Goal: Task Accomplishment & Management: Use online tool/utility

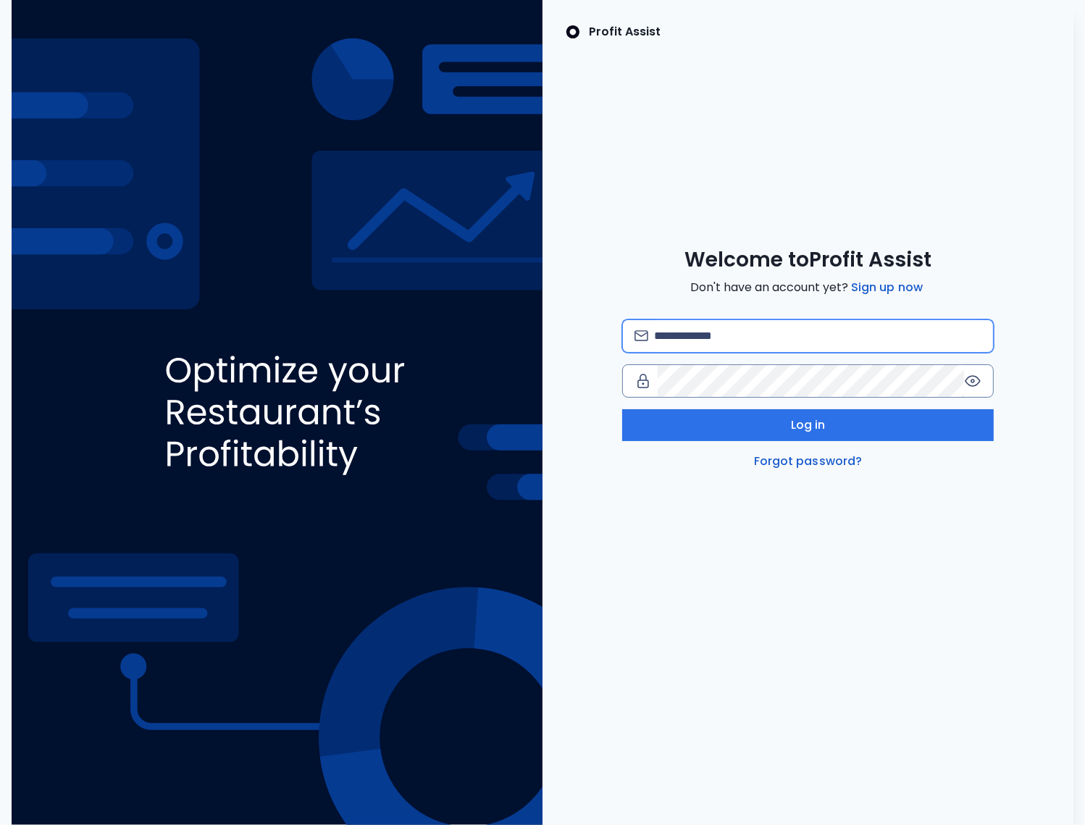
click at [739, 340] on input "email" at bounding box center [818, 336] width 328 height 32
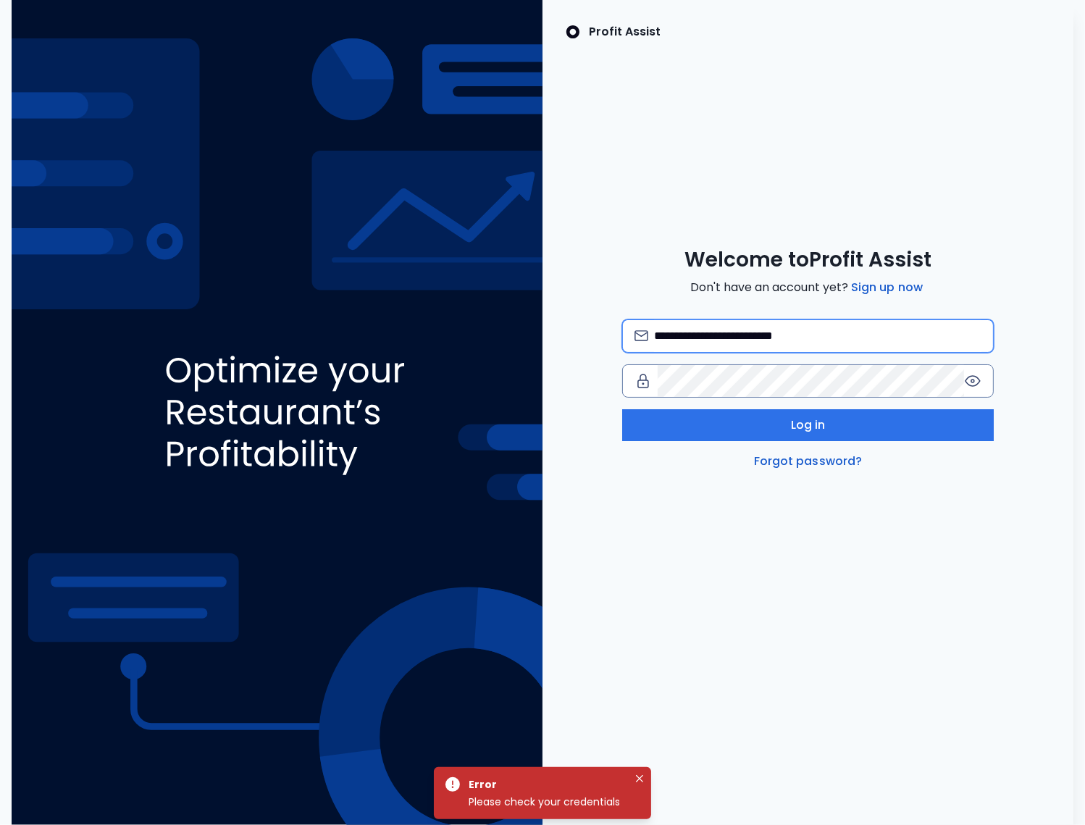
click at [796, 334] on input "**********" at bounding box center [818, 336] width 328 height 32
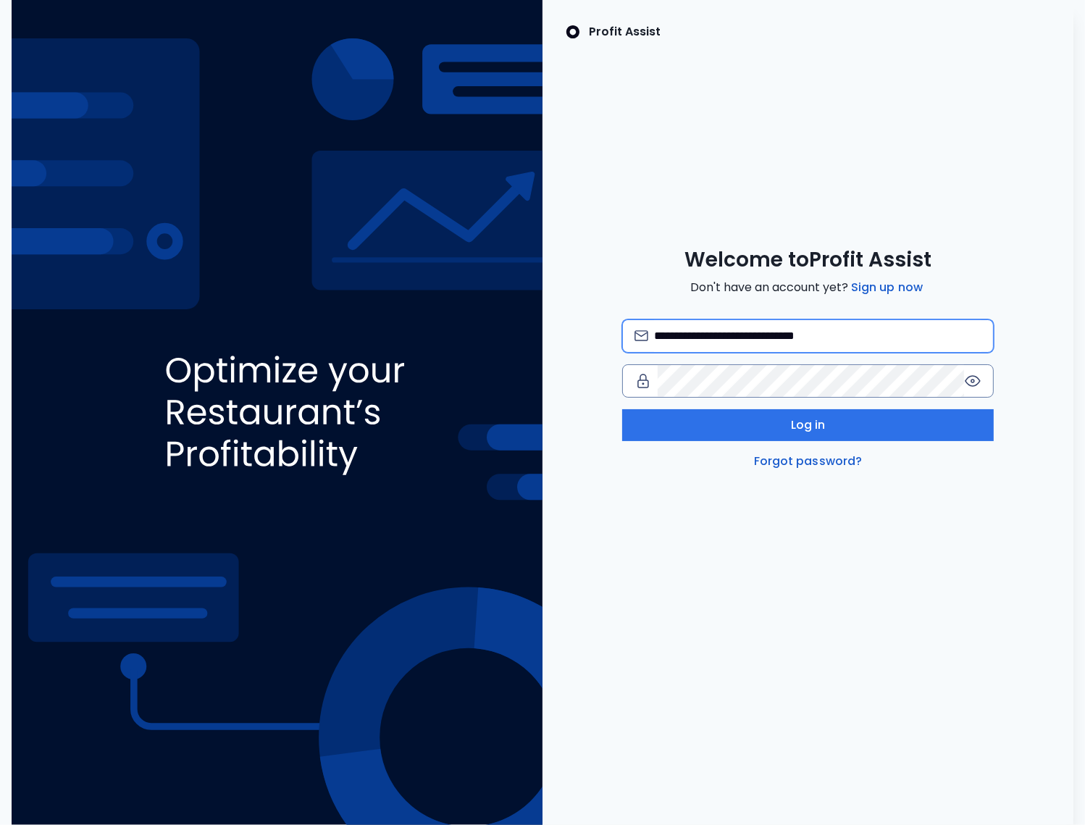
type input "**********"
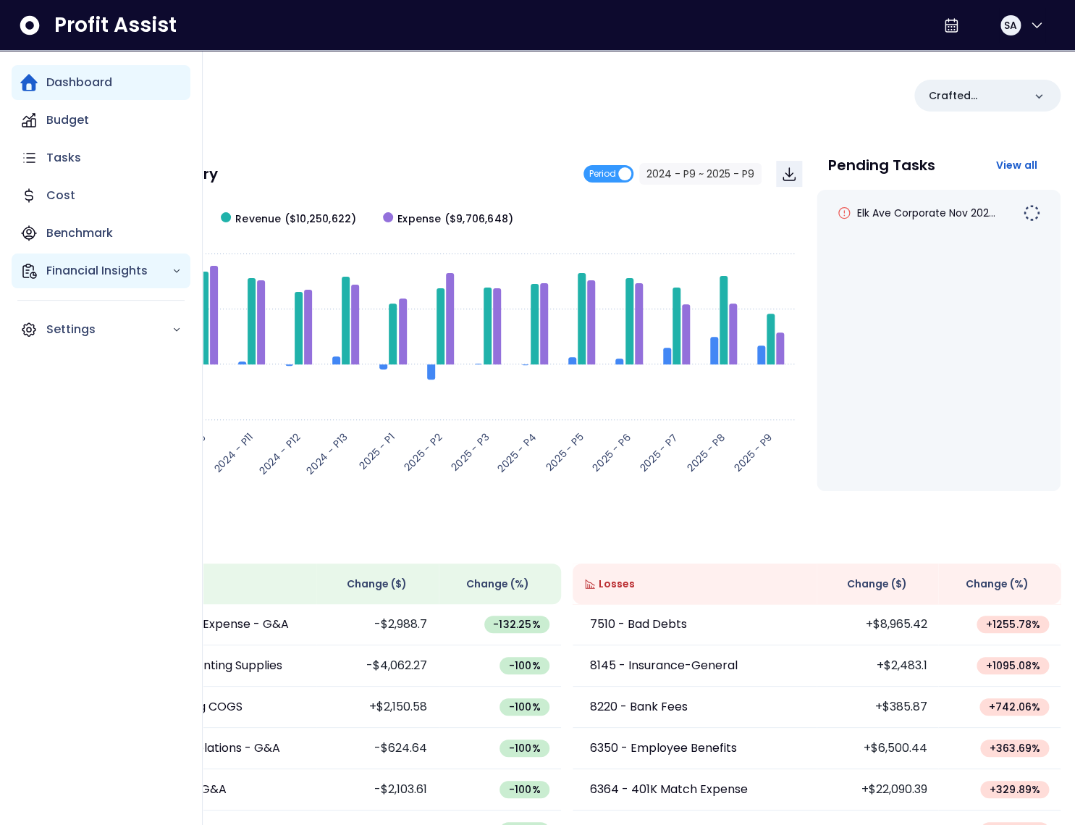
click at [51, 268] on p "Financial Insights" at bounding box center [108, 270] width 125 height 17
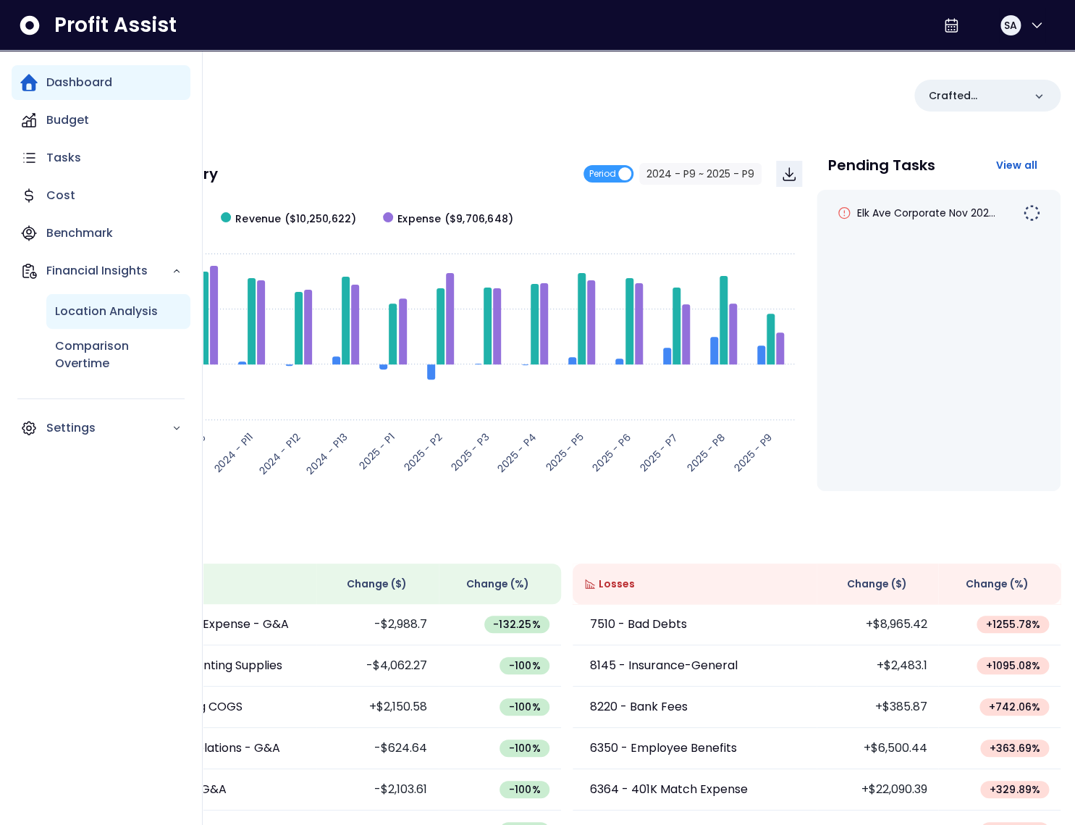
click at [82, 311] on p "Location Analysis" at bounding box center [106, 311] width 103 height 17
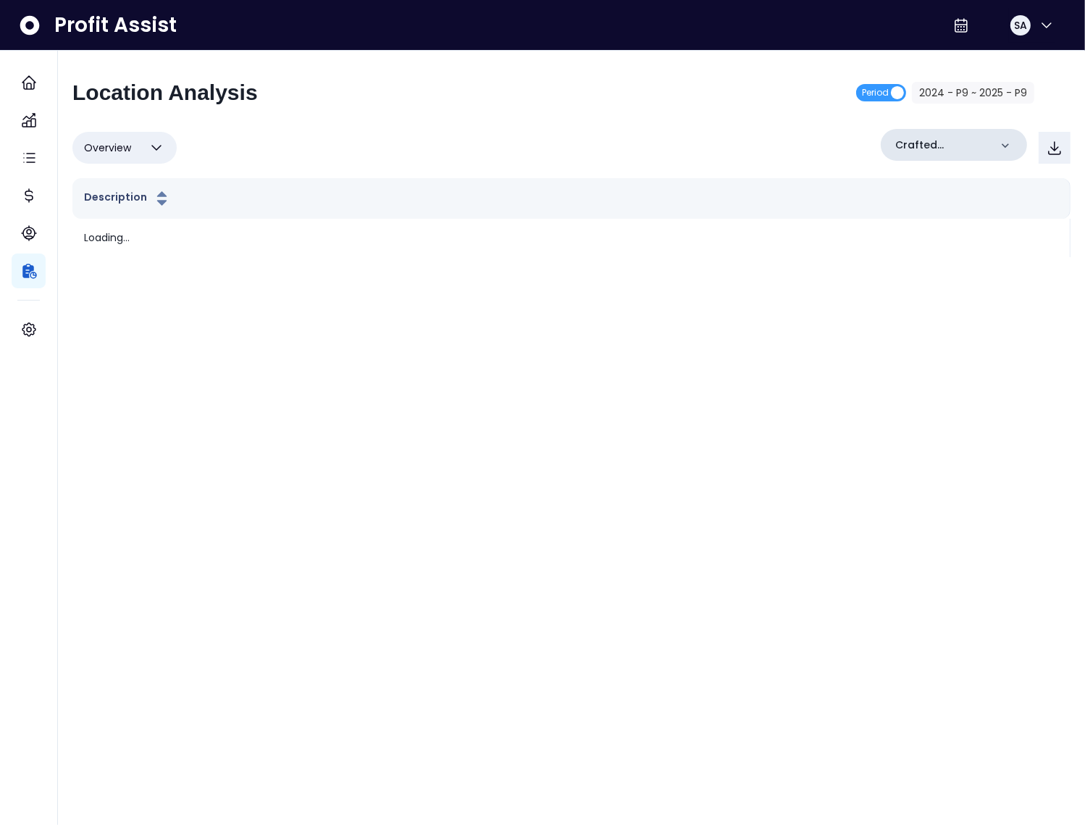
click at [931, 148] on p "Crafted Concepts" at bounding box center [942, 145] width 94 height 15
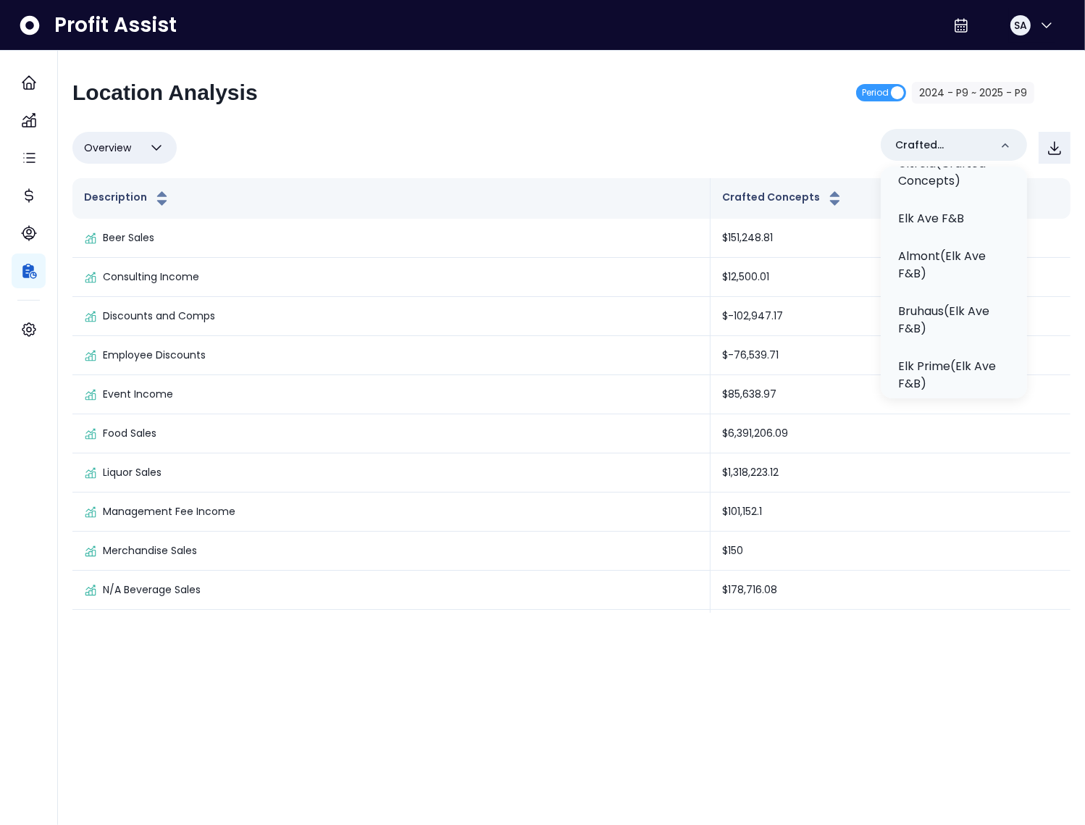
scroll to position [576, 0]
click at [946, 213] on p "Elk Ave F&B" at bounding box center [931, 221] width 66 height 17
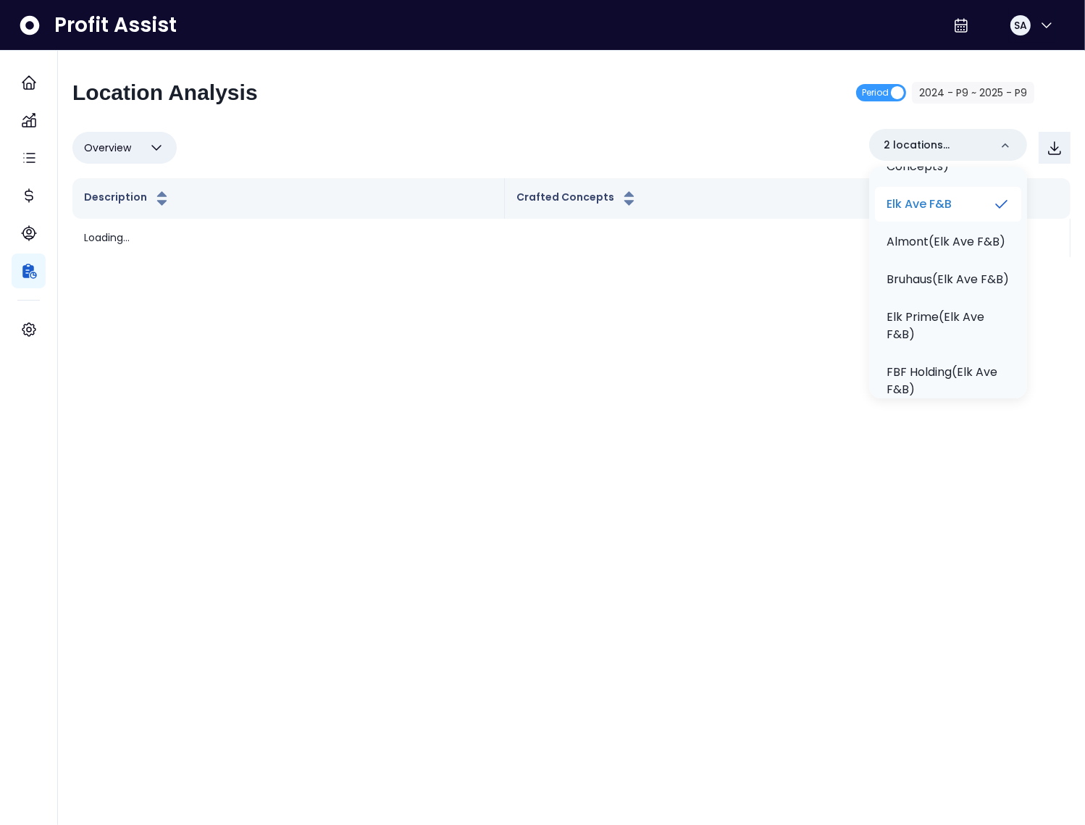
scroll to position [558, 0]
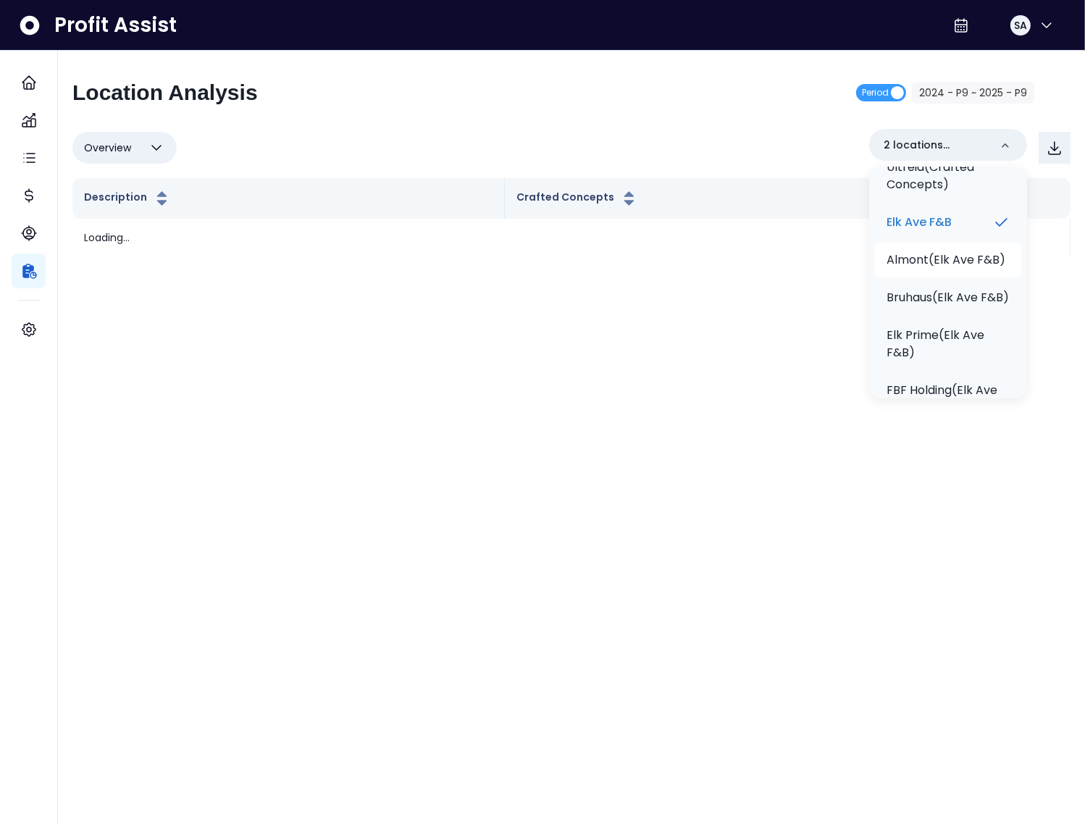
click at [943, 251] on p "Almont(Elk Ave F&B)" at bounding box center [945, 259] width 119 height 17
click at [946, 307] on p "Bruhaus(Elk Ave F&B)" at bounding box center [947, 314] width 122 height 17
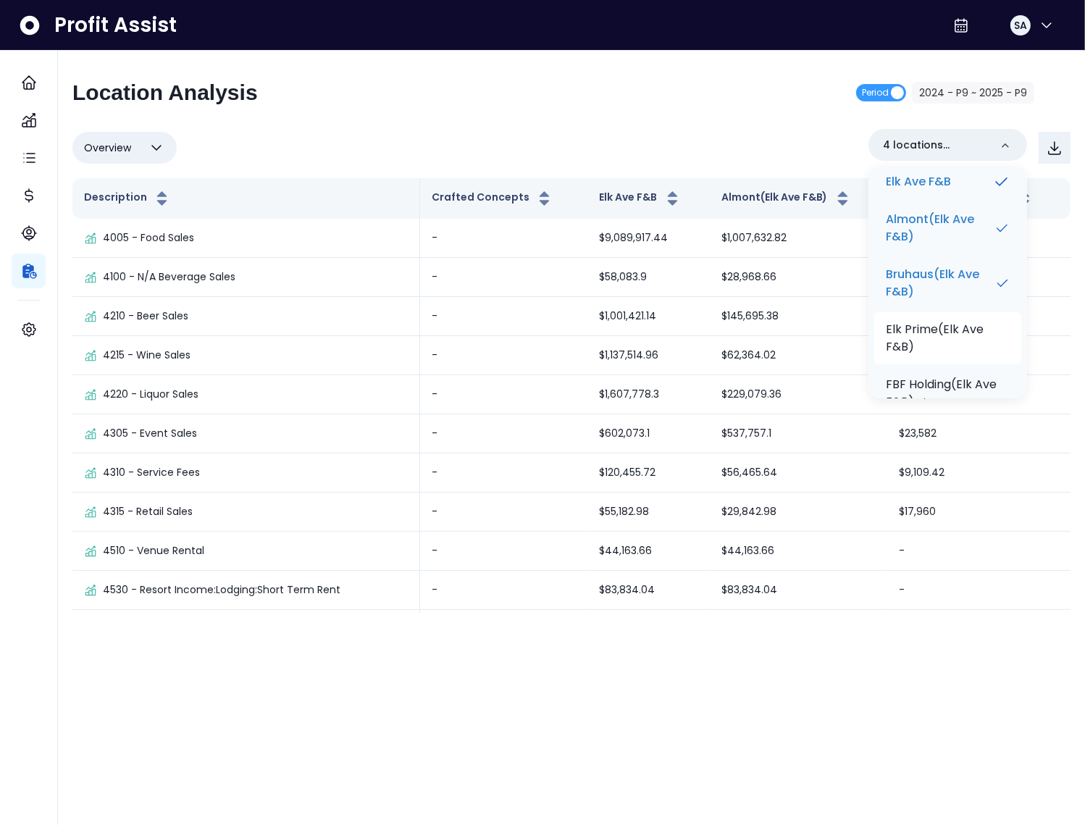
click at [937, 321] on p "Elk Prime(Elk Ave F&B)" at bounding box center [947, 338] width 124 height 35
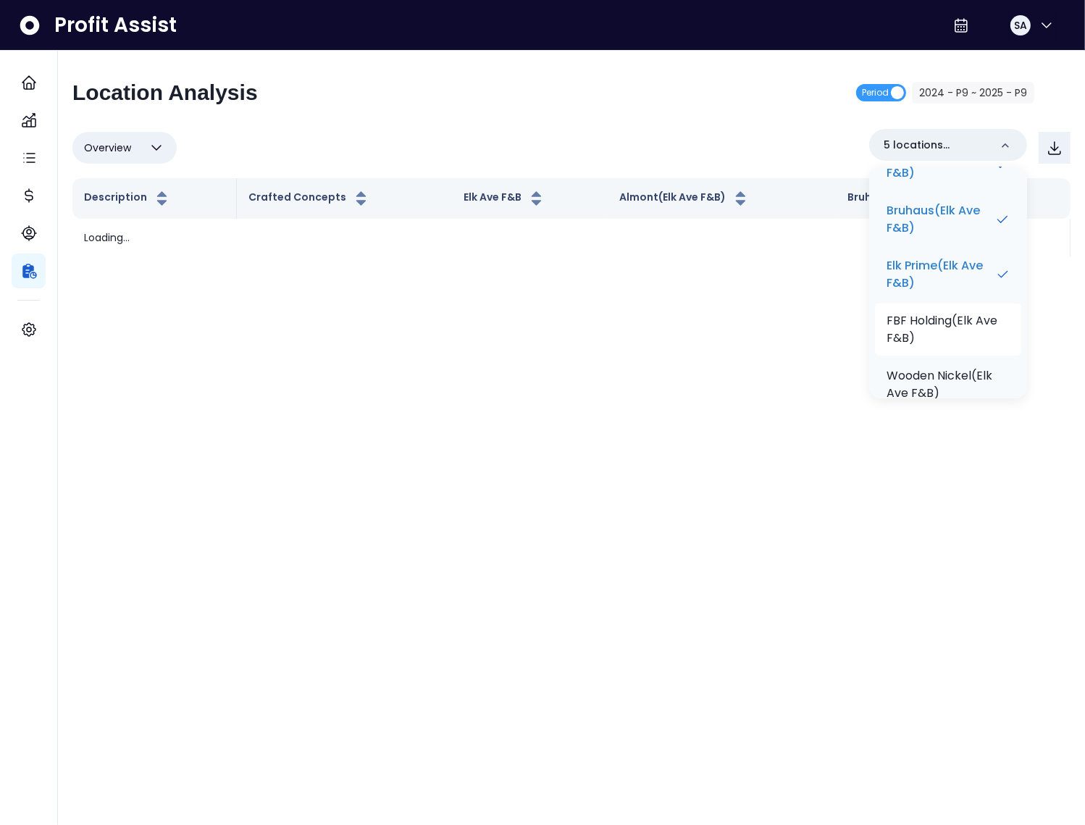
scroll to position [673, 0]
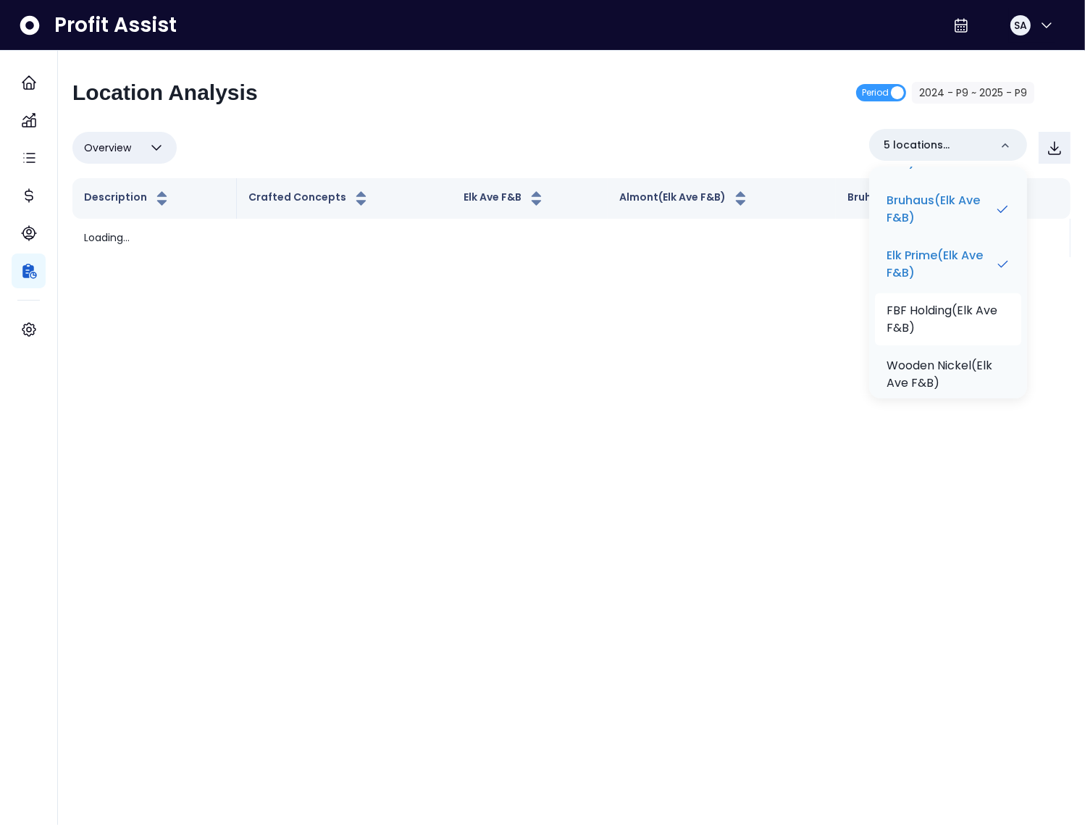
click at [933, 309] on p "FBF Holding(Elk Ave F&B)" at bounding box center [947, 319] width 123 height 35
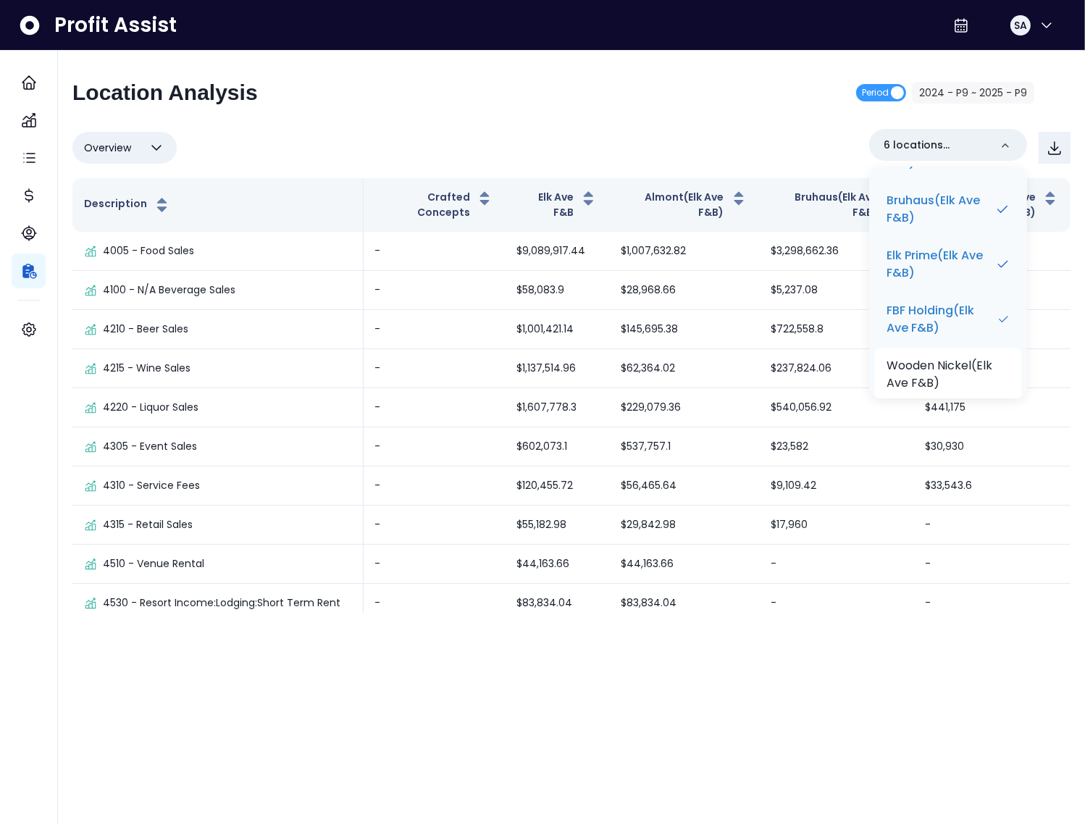
click at [938, 357] on p "Wooden Nickel(Elk Ave F&B)" at bounding box center [947, 374] width 123 height 35
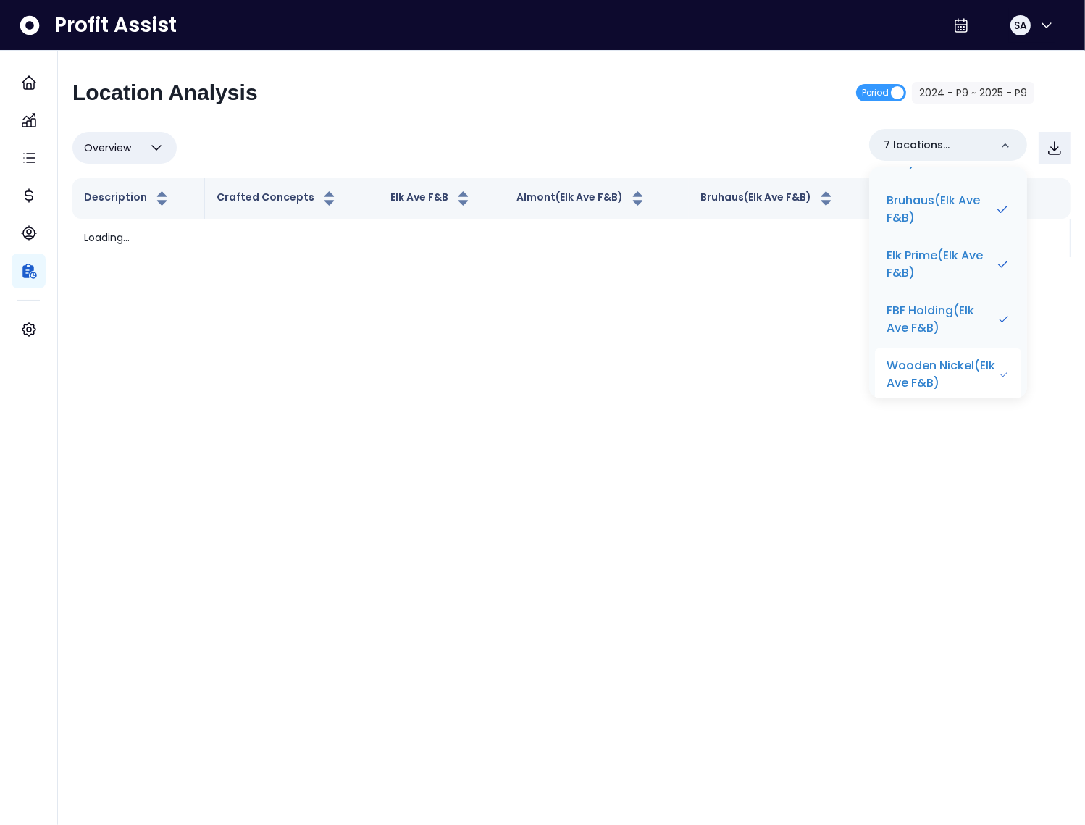
scroll to position [690, 0]
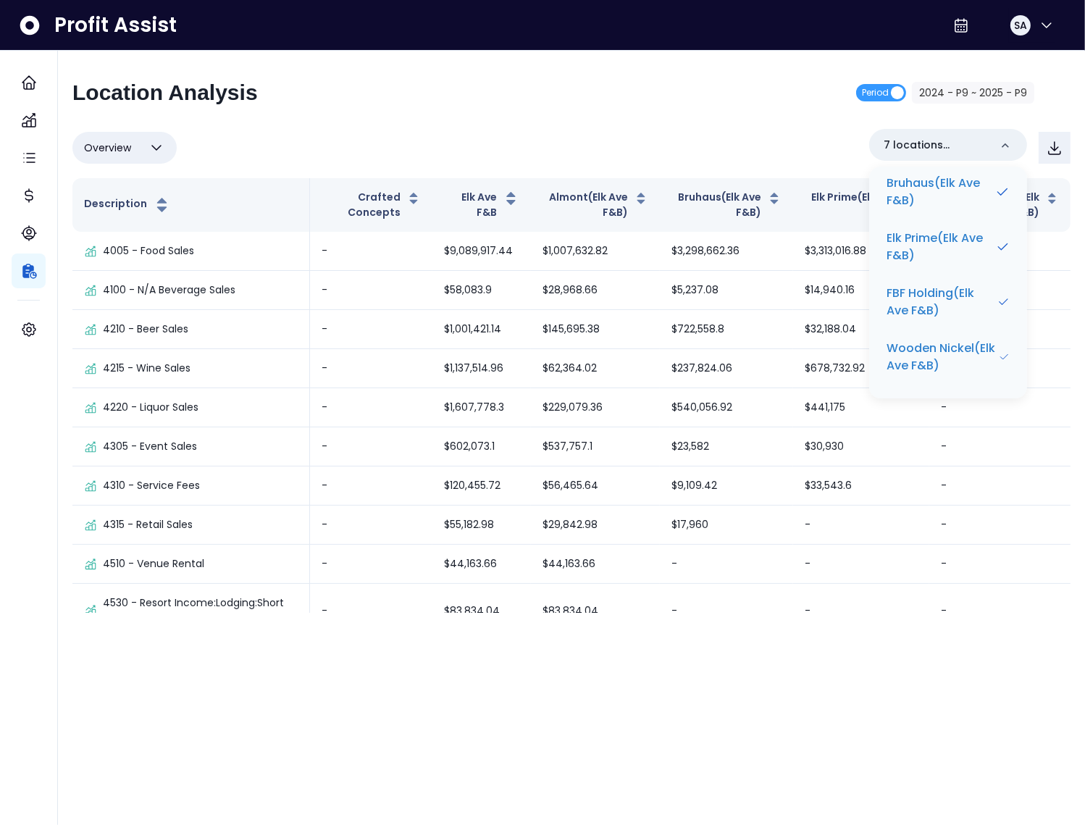
click at [702, 82] on div "Location Analysis Period 2024 - P9 ~ 2025 - P9" at bounding box center [552, 99] width 961 height 38
